Goal: Find specific page/section: Locate item on page

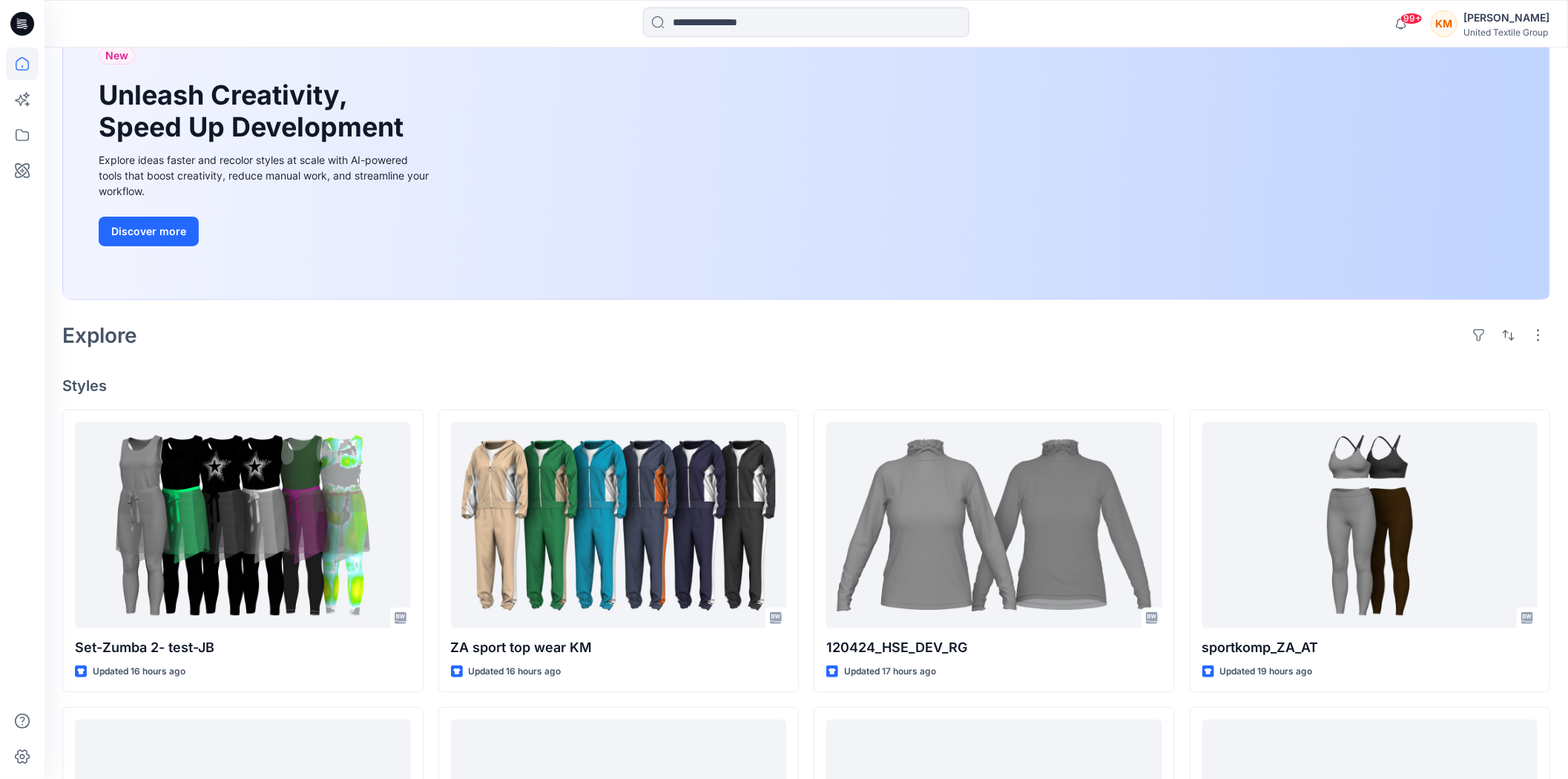
scroll to position [82, 0]
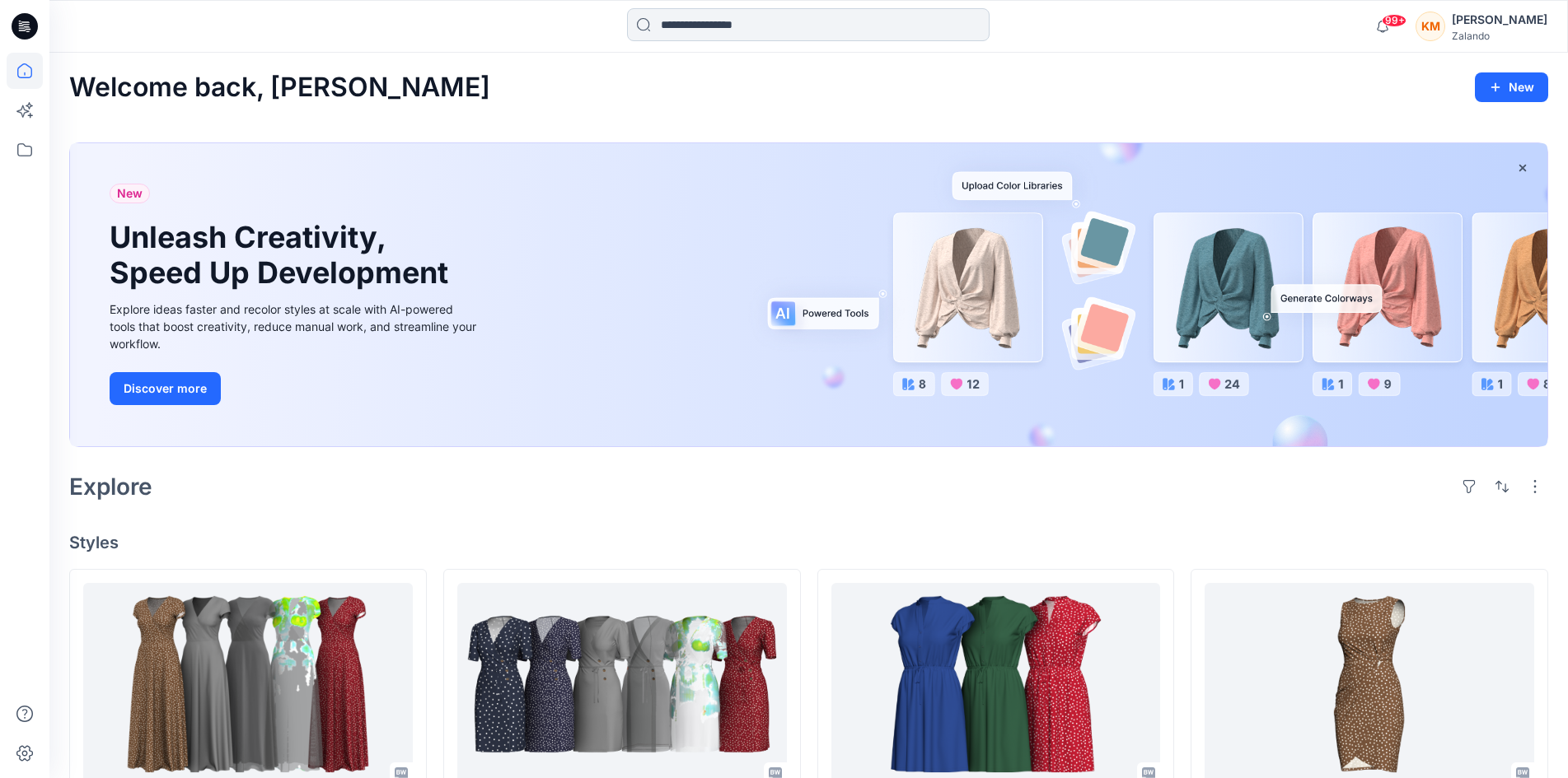
click at [708, 25] on input at bounding box center [808, 25] width 363 height 33
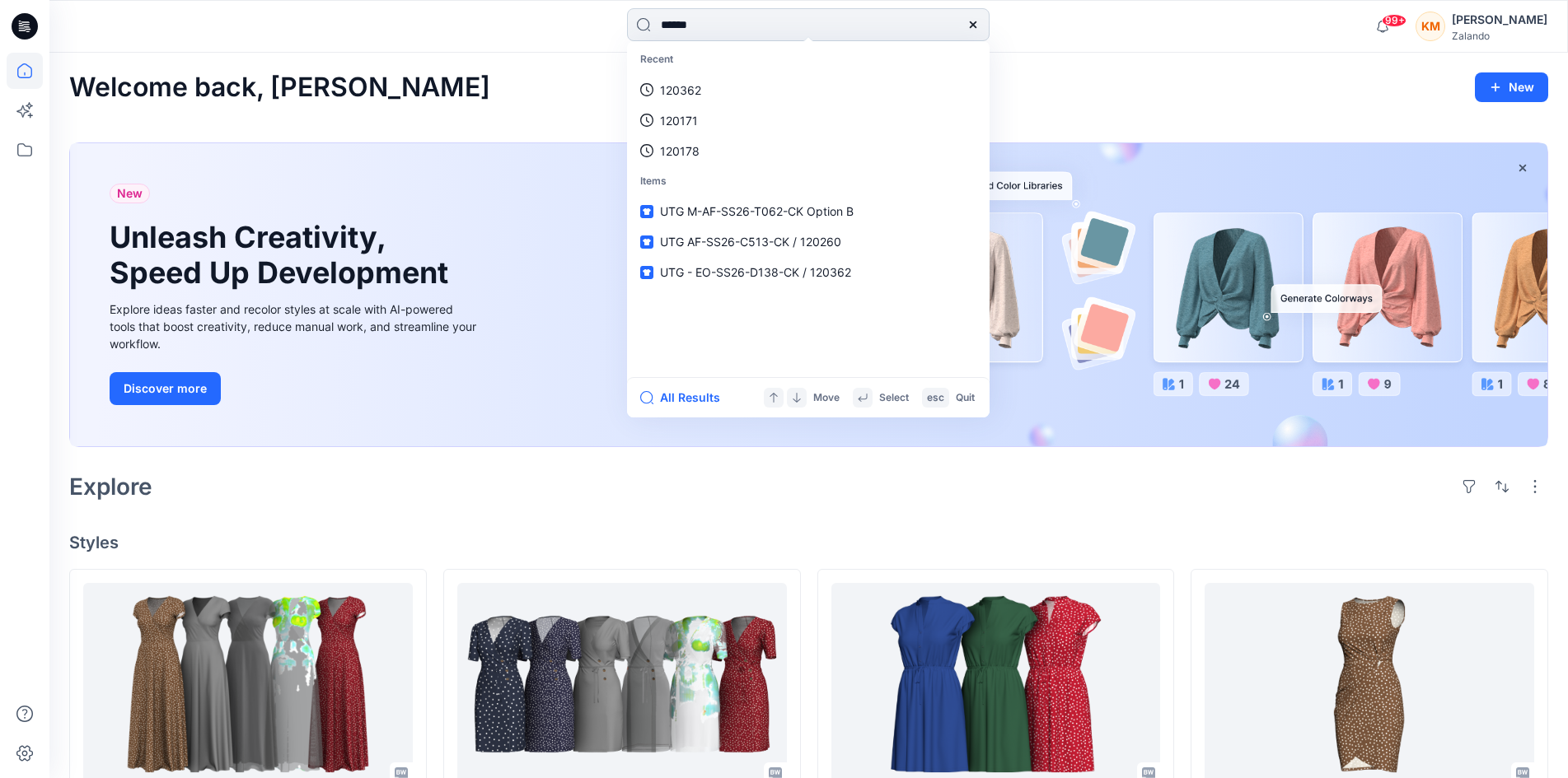
type input "******"
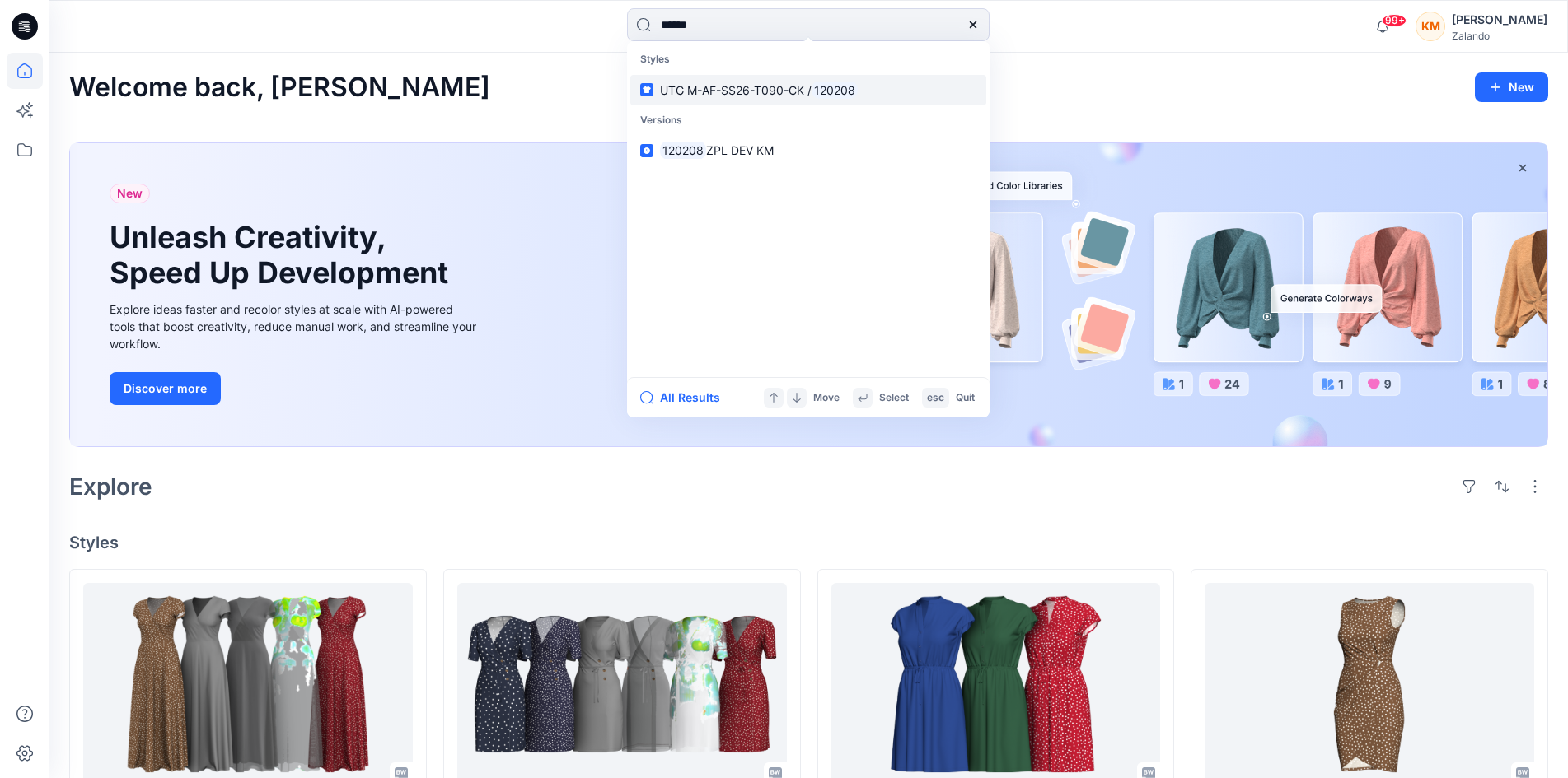
click at [736, 88] on span "UTG M-AF-SS26-T090-CK /" at bounding box center [735, 90] width 152 height 14
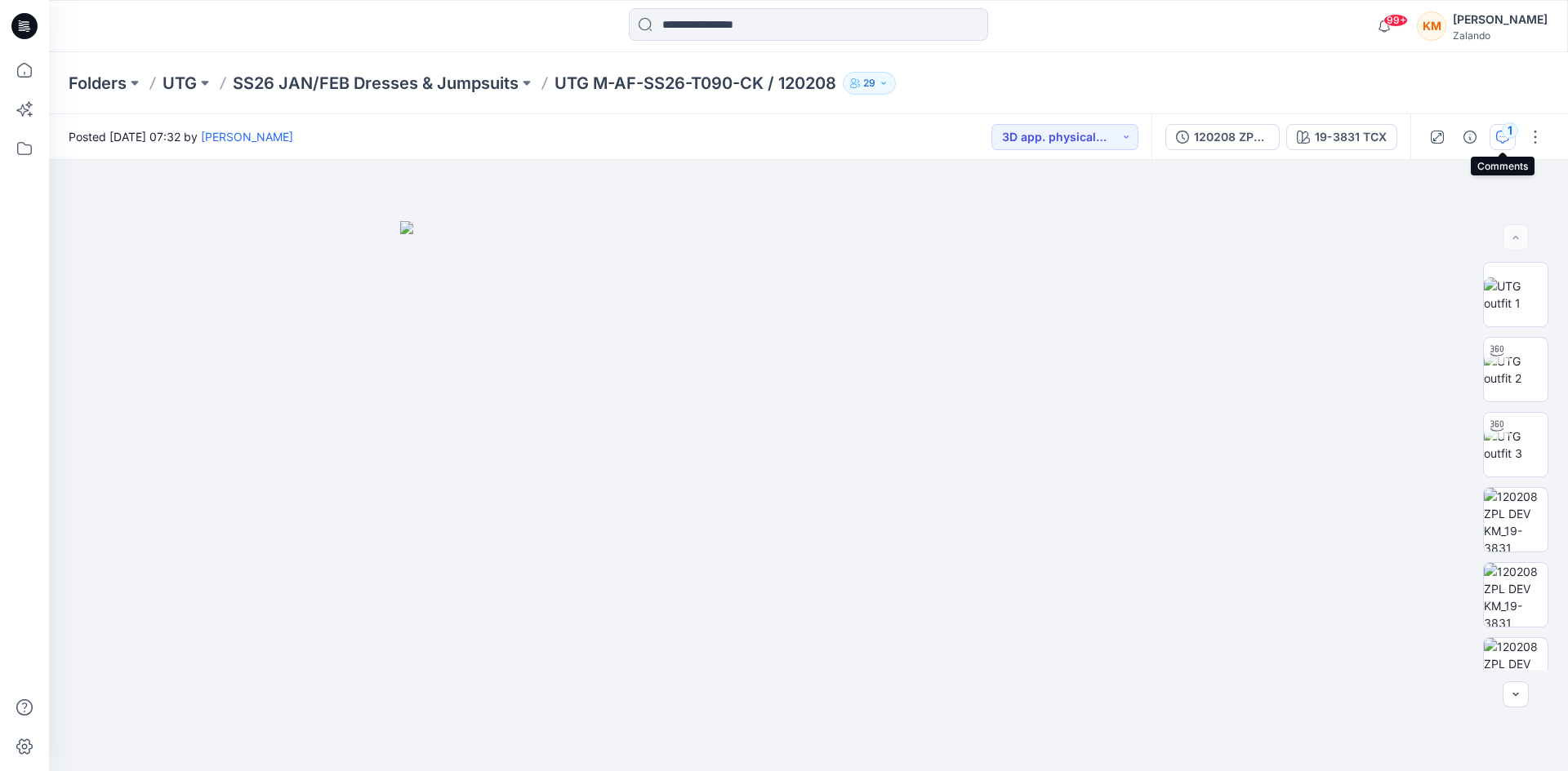
click at [1505, 136] on div "1" at bounding box center [1510, 130] width 17 height 16
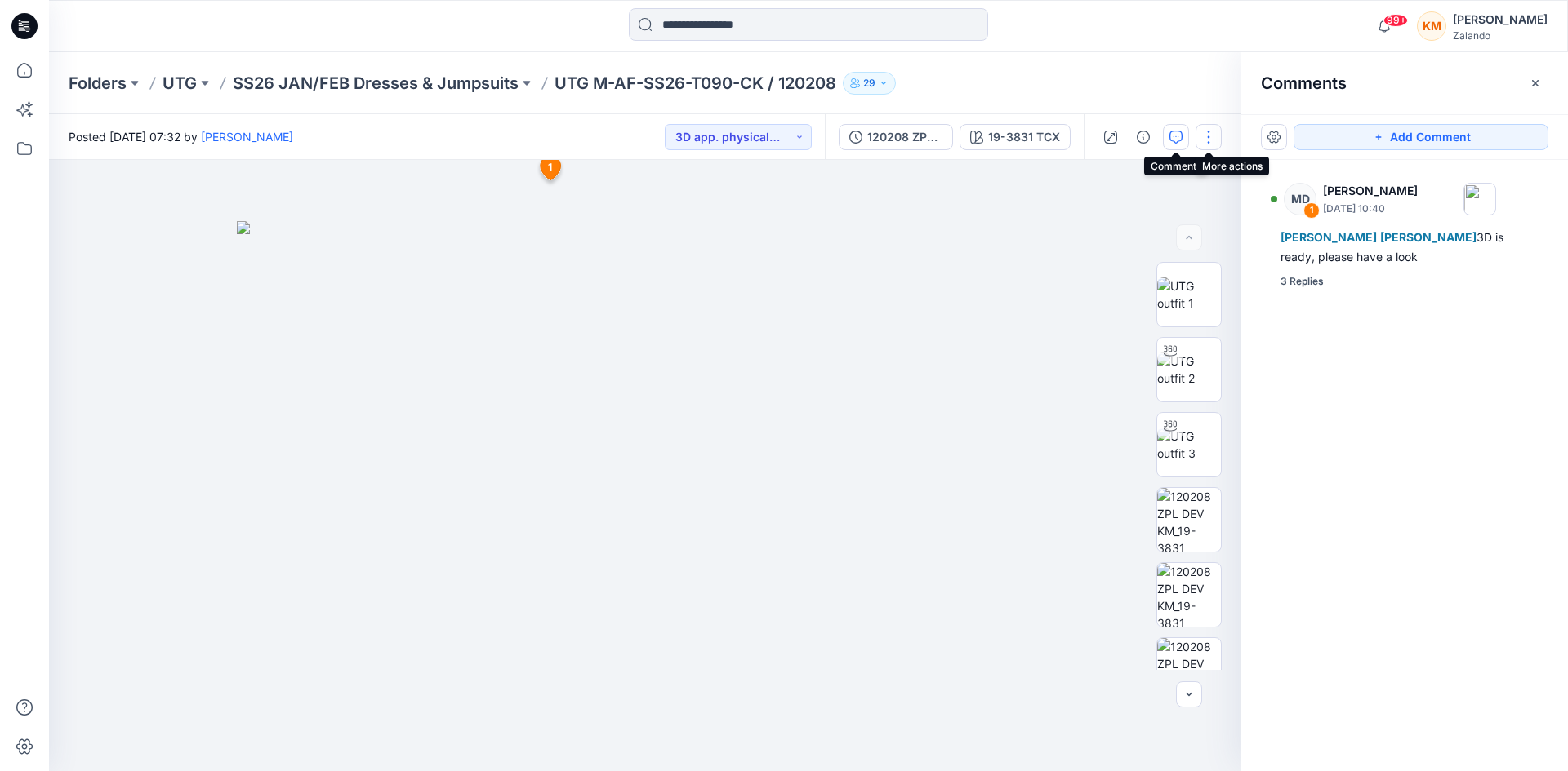
click at [1206, 137] on button "button" at bounding box center [1208, 137] width 26 height 26
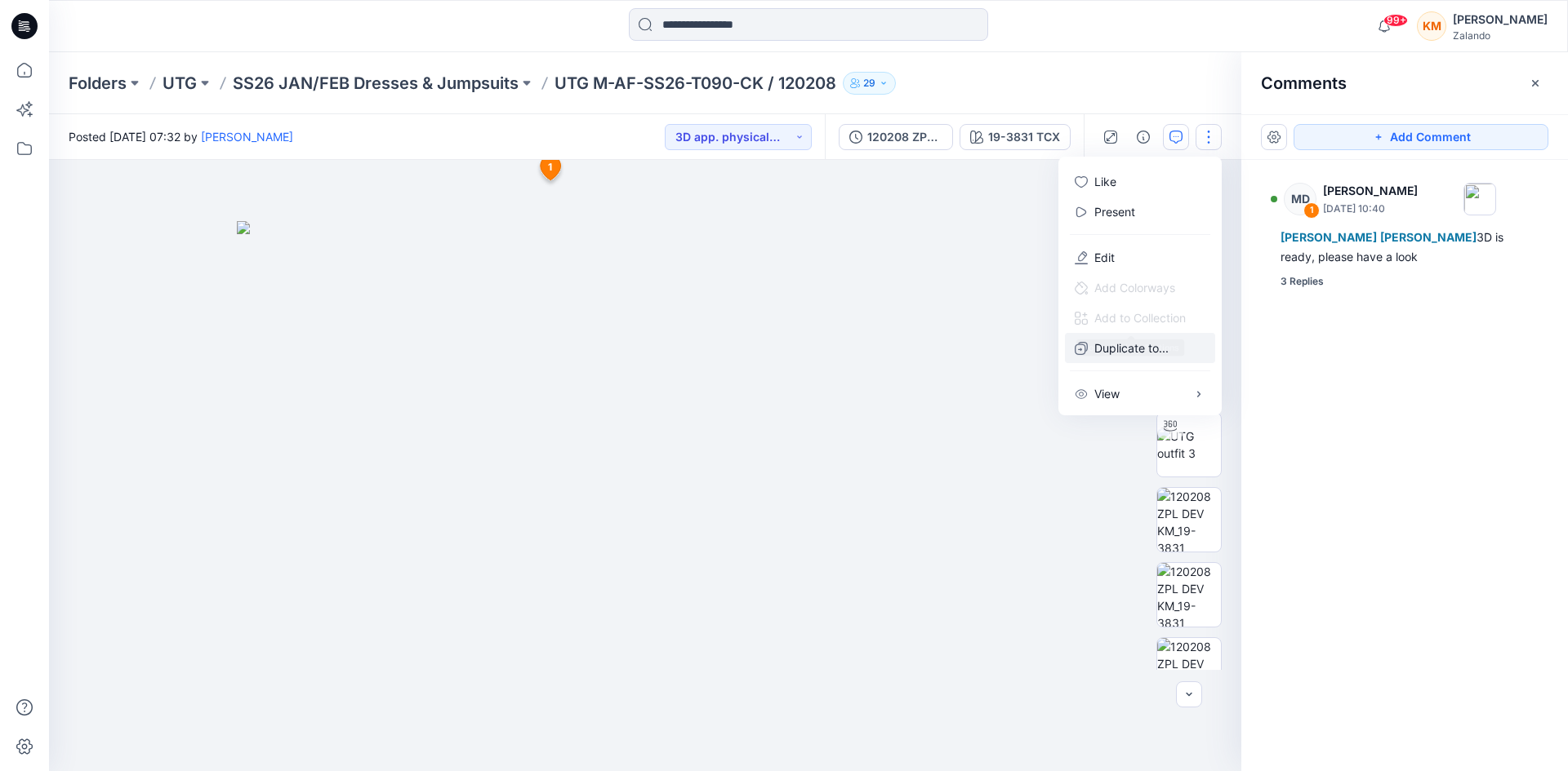
click at [1105, 341] on p "Duplicate to..." at bounding box center [1132, 348] width 75 height 17
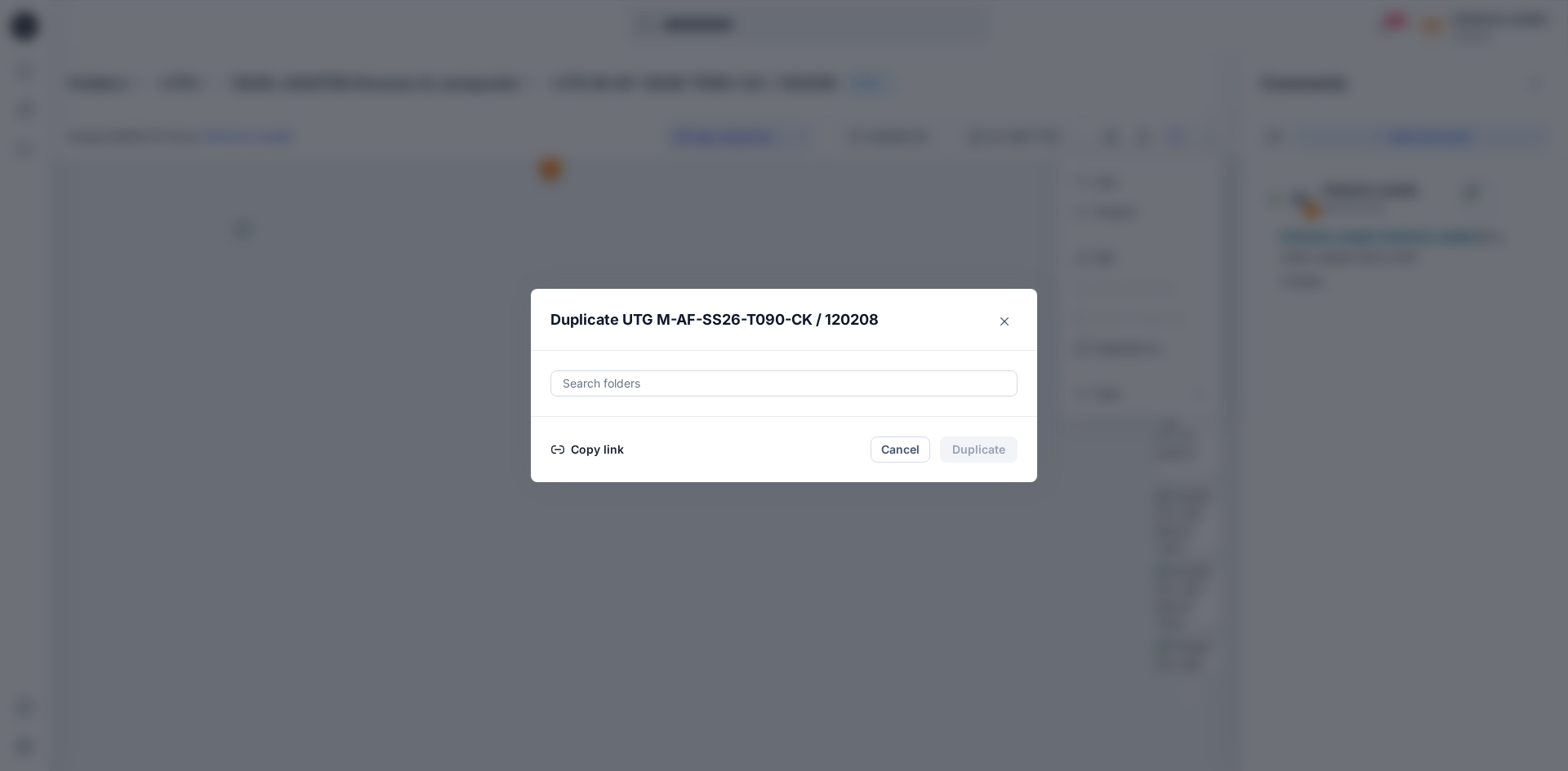
click at [599, 445] on button "Copy link" at bounding box center [588, 450] width 75 height 20
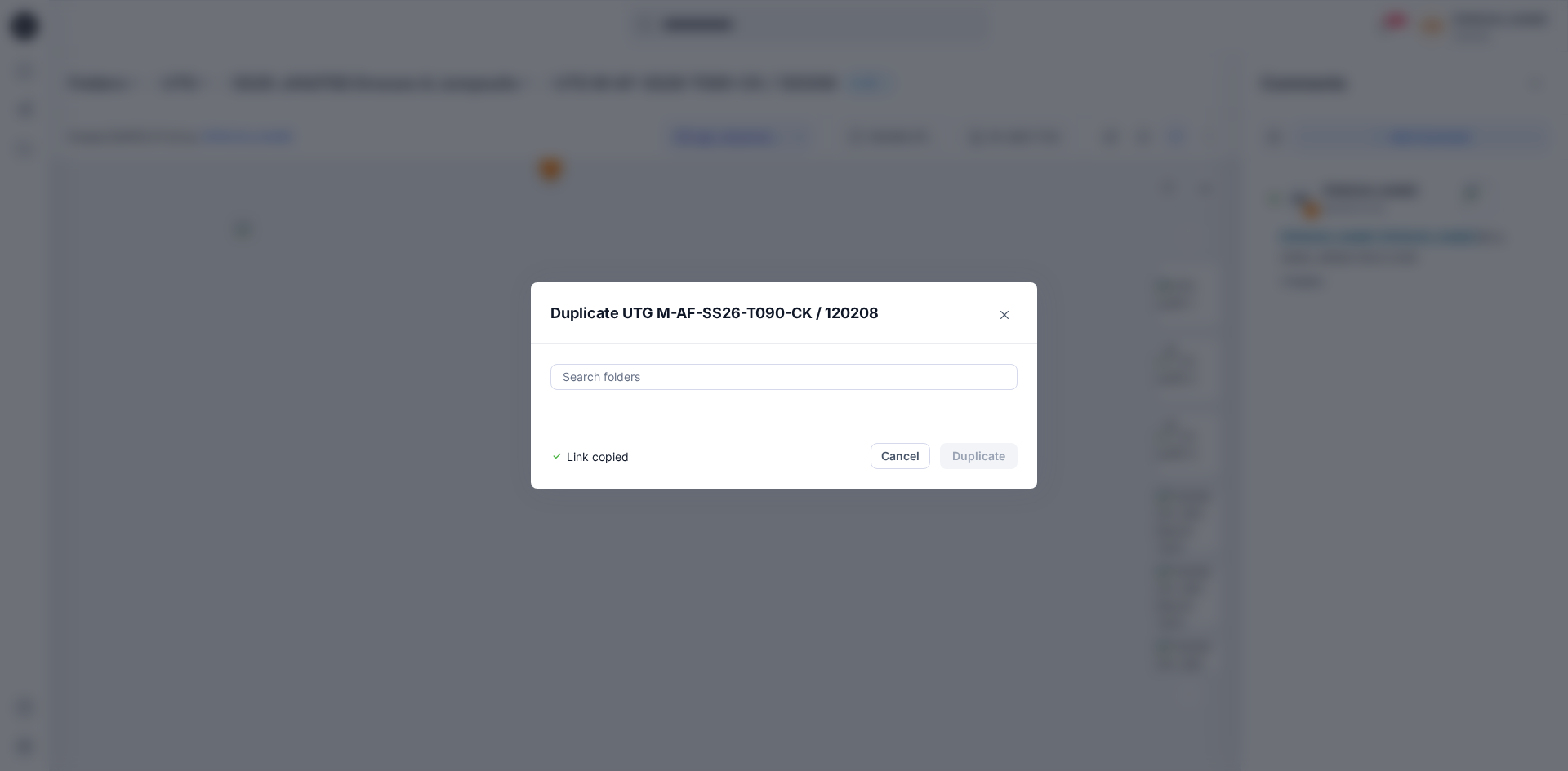
click at [887, 458] on button "Cancel" at bounding box center [900, 456] width 60 height 26
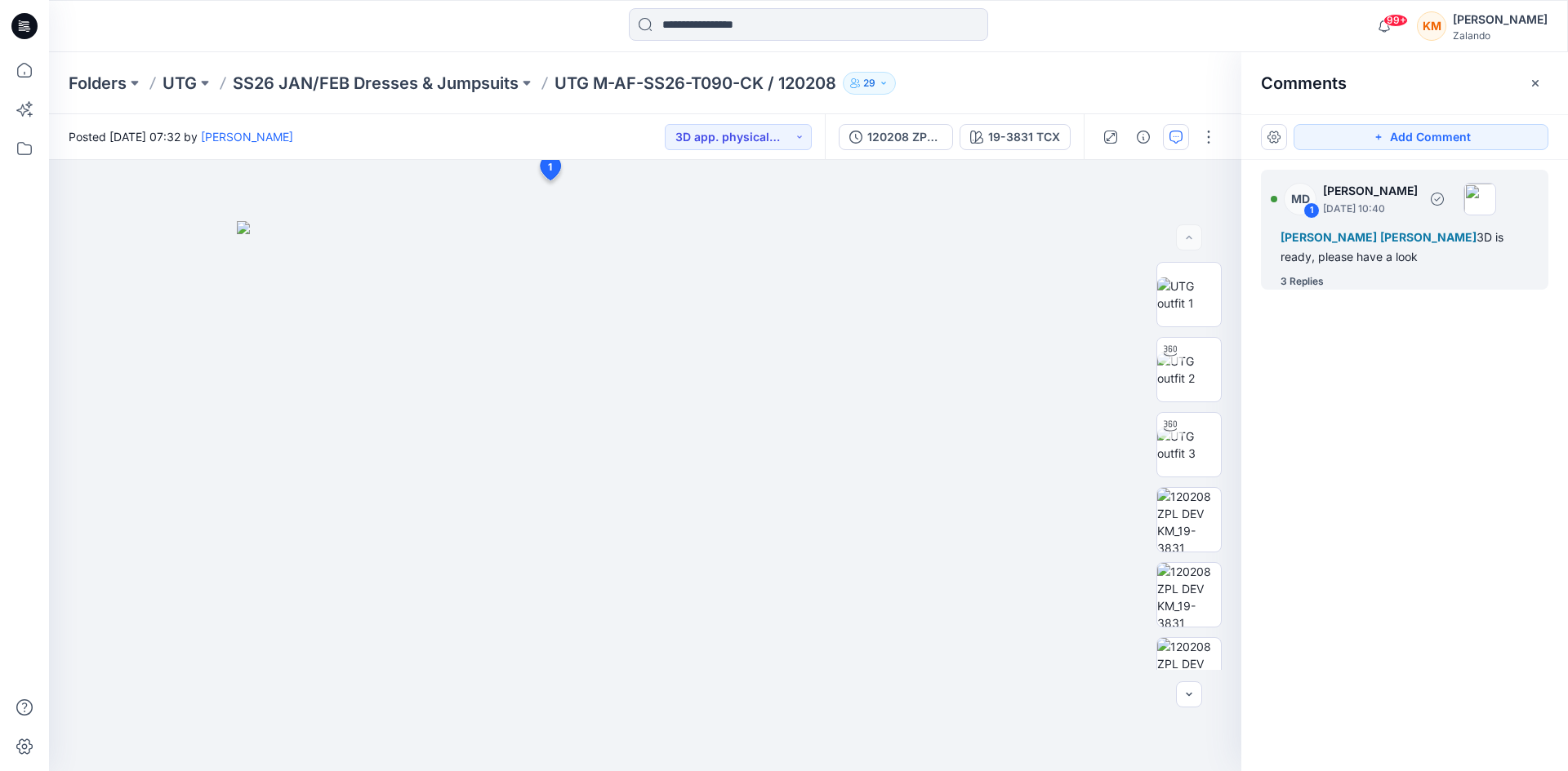
click at [1308, 280] on div "3 Replies" at bounding box center [1302, 281] width 43 height 16
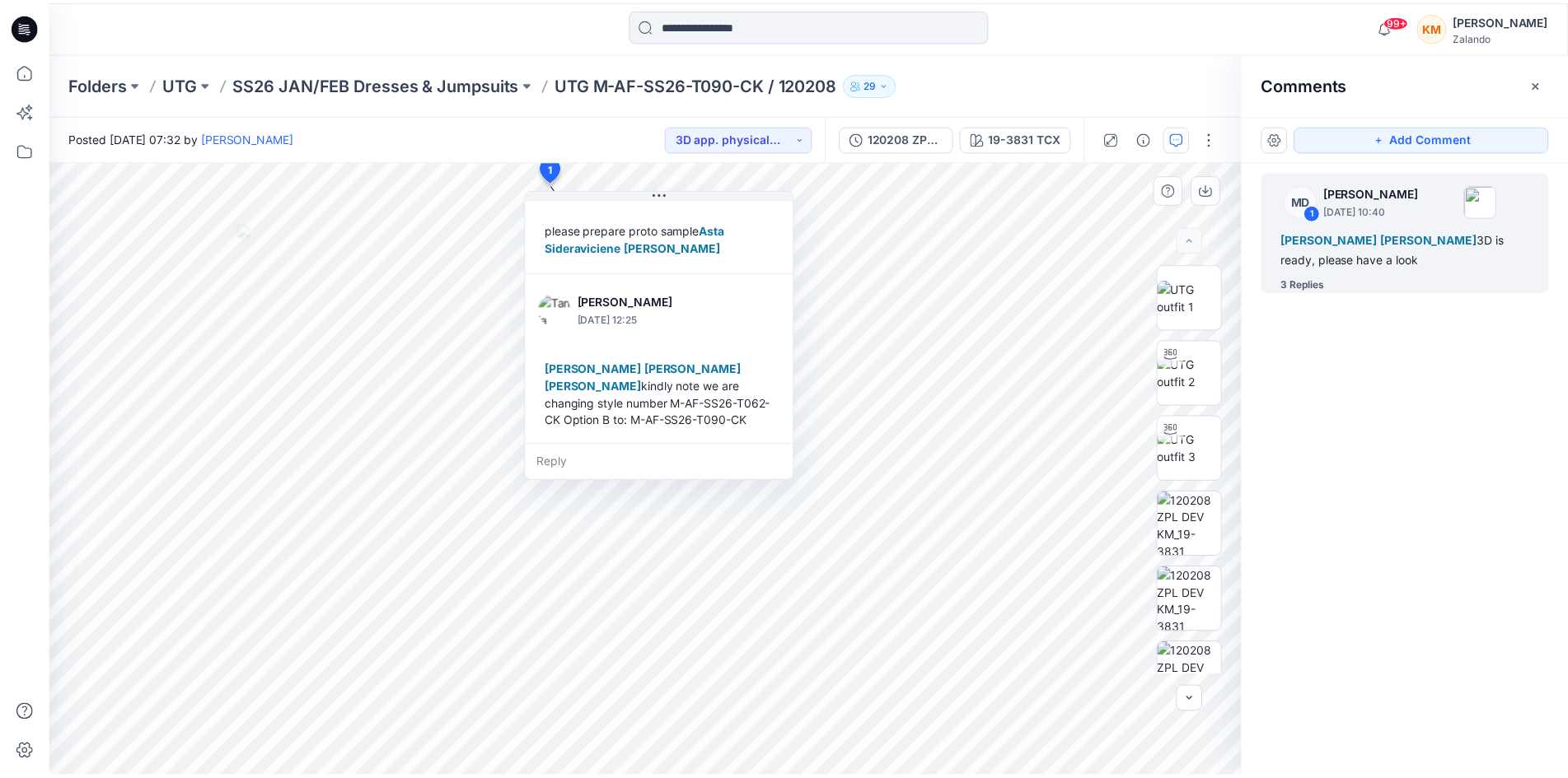
scroll to position [357, 0]
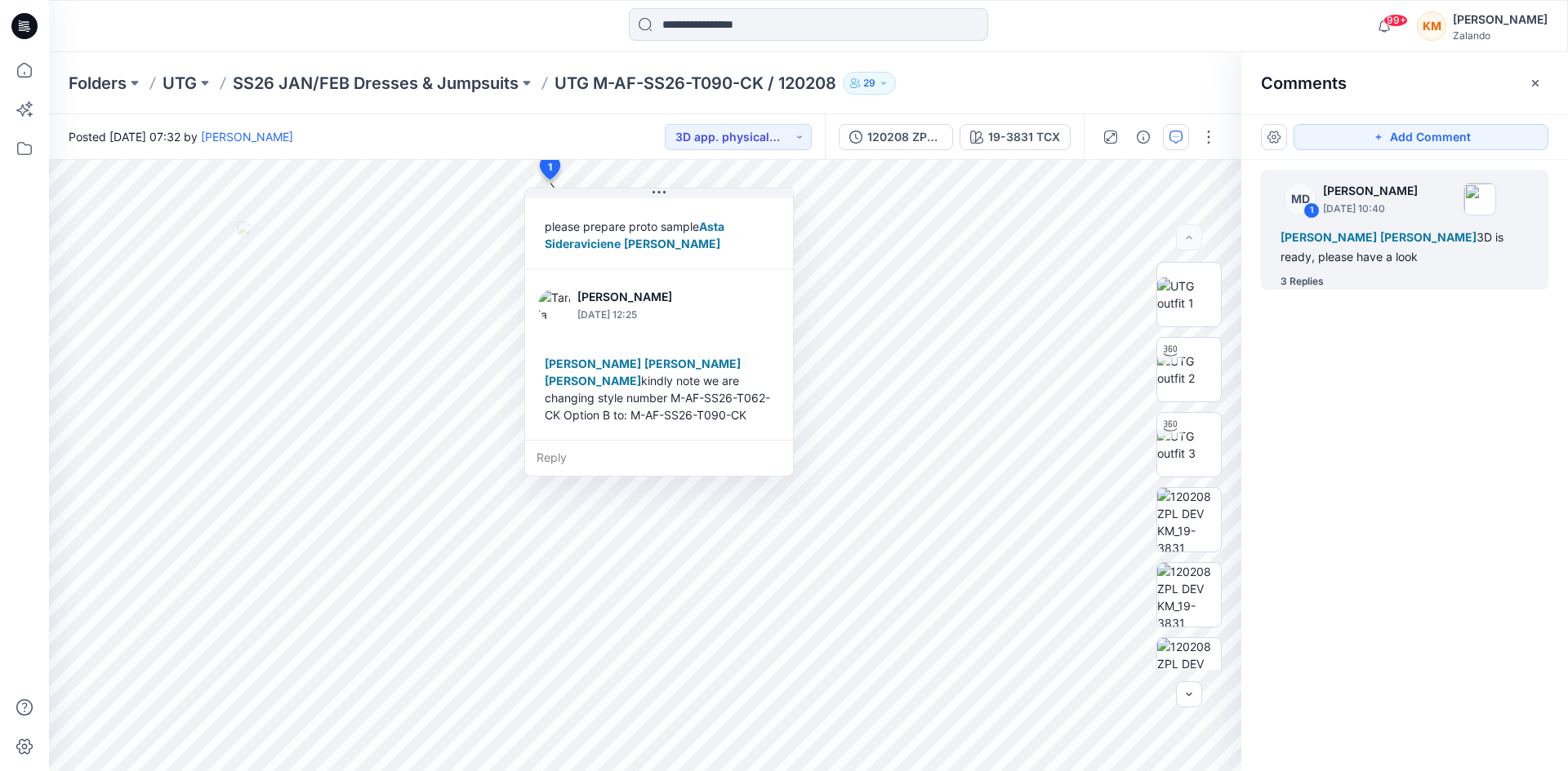
click at [1433, 407] on div "MD 1 Marnie Douven May 16, 2025 10:40 Tania Baumeister-Hanff Marlene Seefeldt 3…" at bounding box center [1405, 435] width 327 height 551
click at [20, 65] on icon at bounding box center [24, 69] width 36 height 36
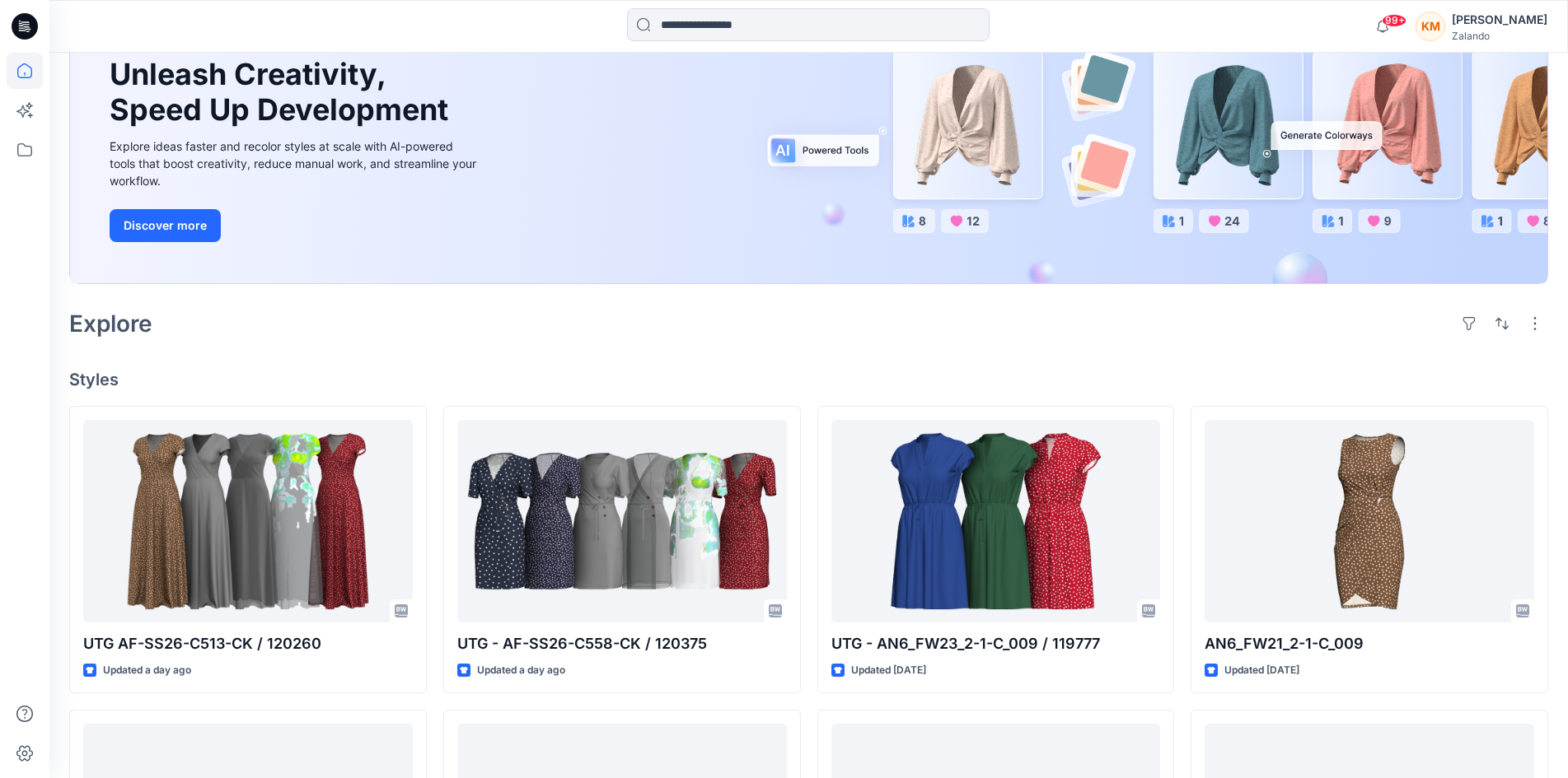
scroll to position [165, 0]
